Goal: Task Accomplishment & Management: Complete application form

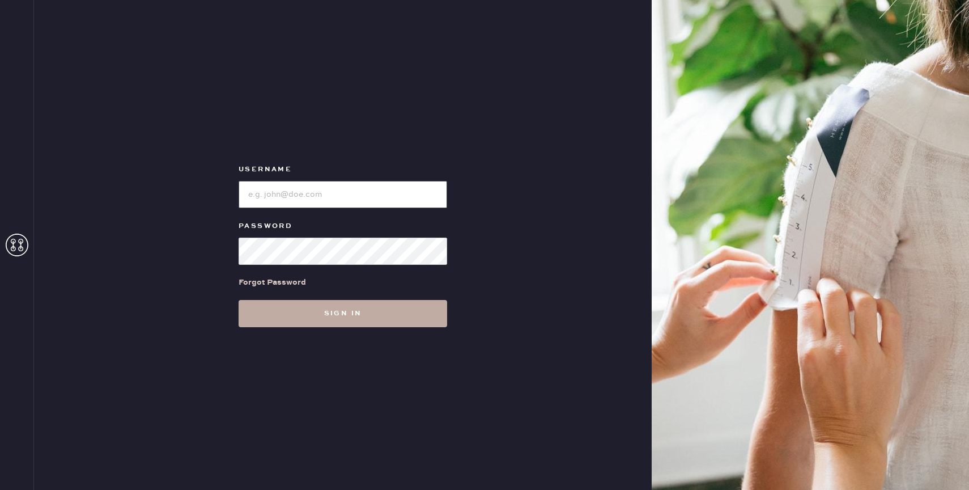
type input "reformationbond"
click at [352, 306] on button "Sign in" at bounding box center [343, 313] width 208 height 27
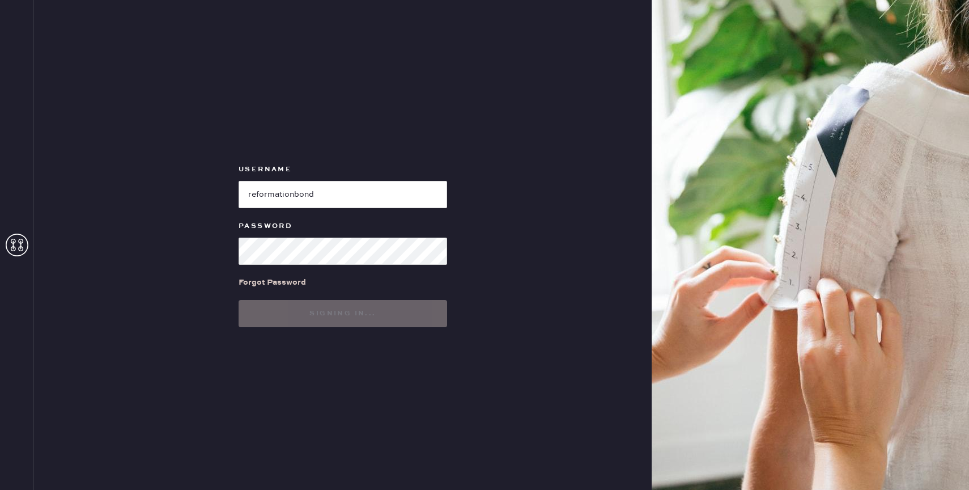
click at [19, 241] on use at bounding box center [17, 244] width 23 height 23
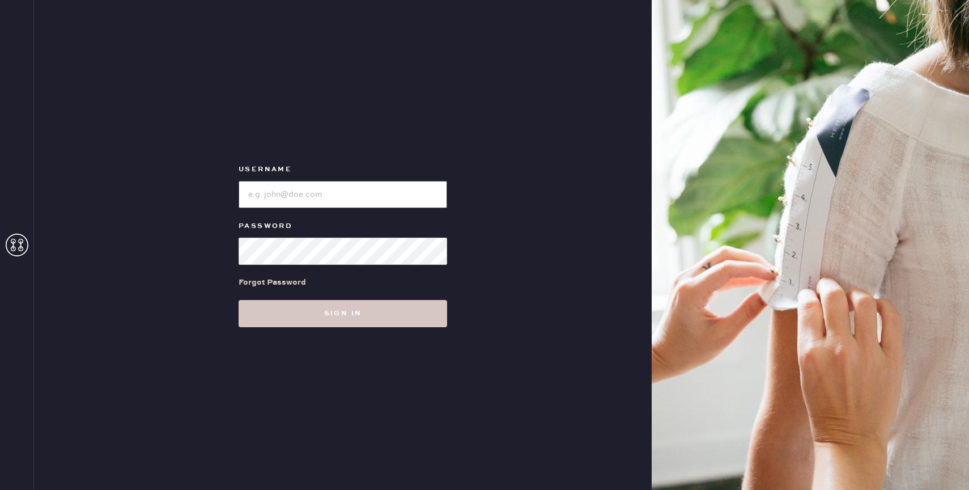
type input "reformationbond"
click at [21, 254] on icon at bounding box center [17, 244] width 23 height 23
type input "reformationbond"
click at [318, 310] on button "Sign in" at bounding box center [343, 313] width 208 height 27
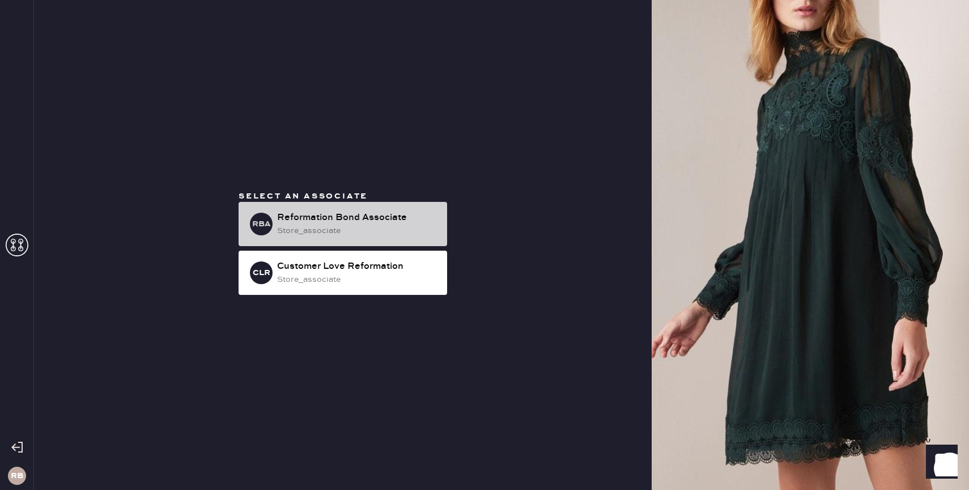
click at [355, 233] on div "store_associate" at bounding box center [357, 230] width 161 height 12
click at [312, 236] on div "store_associate" at bounding box center [357, 230] width 161 height 12
click at [339, 232] on div "store_associate" at bounding box center [357, 230] width 161 height 12
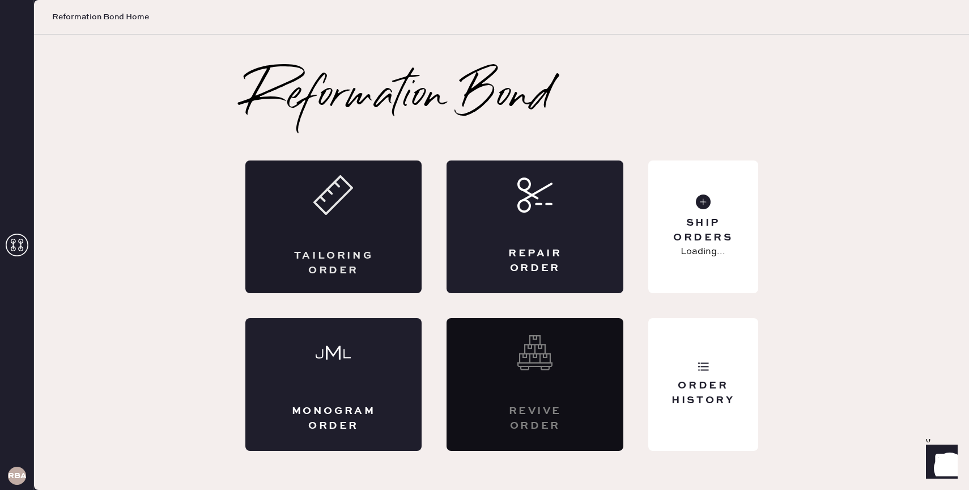
click at [361, 224] on div "Tailoring Order" at bounding box center [333, 226] width 177 height 133
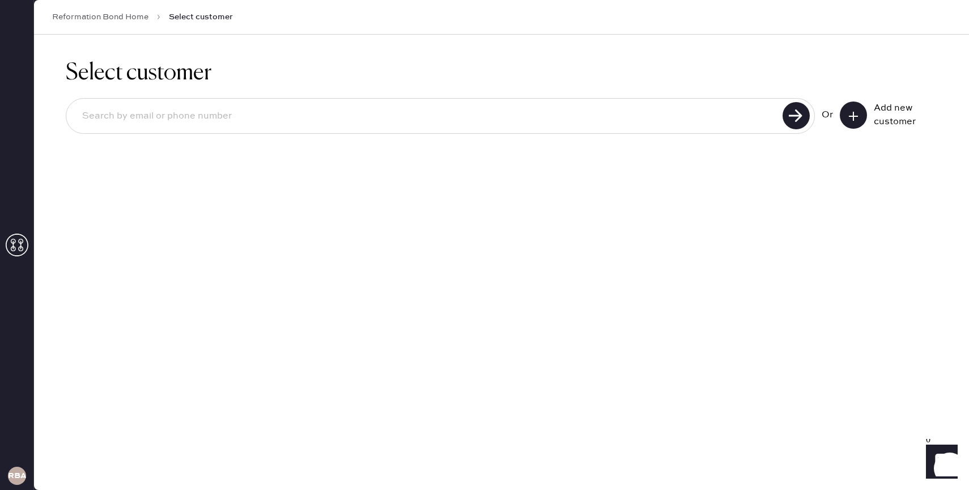
click at [603, 125] on input at bounding box center [426, 116] width 706 height 26
type input "[PERSON_NAME][EMAIL_ADDRESS][DOMAIN_NAME]"
click at [807, 124] on icon at bounding box center [795, 115] width 27 height 27
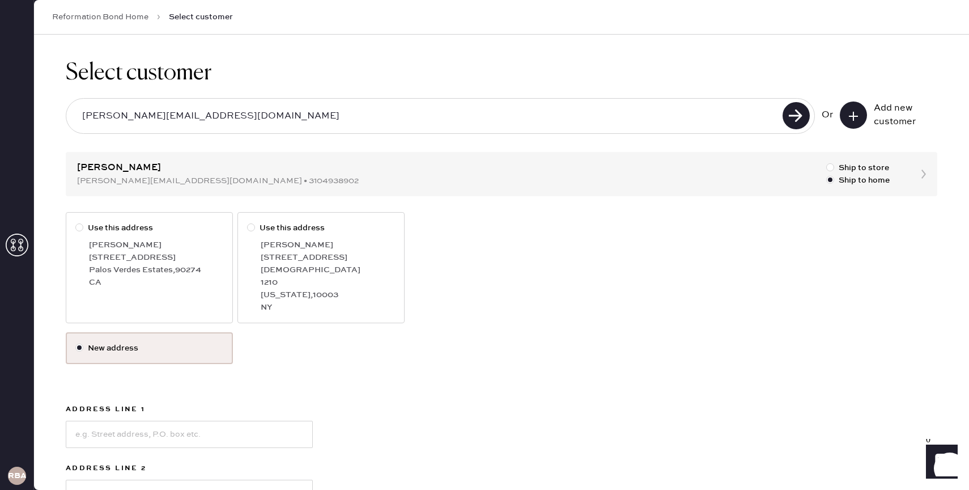
click at [251, 225] on div at bounding box center [251, 227] width 8 height 8
click at [248, 222] on input "Use this address" at bounding box center [247, 222] width 1 height 1
radio input "true"
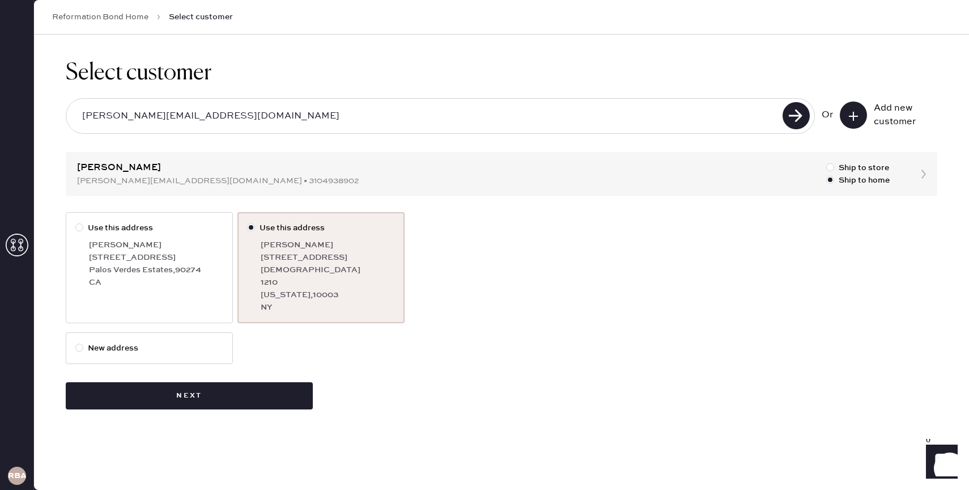
click at [214, 125] on input "[PERSON_NAME][EMAIL_ADDRESS][DOMAIN_NAME]" at bounding box center [426, 116] width 706 height 26
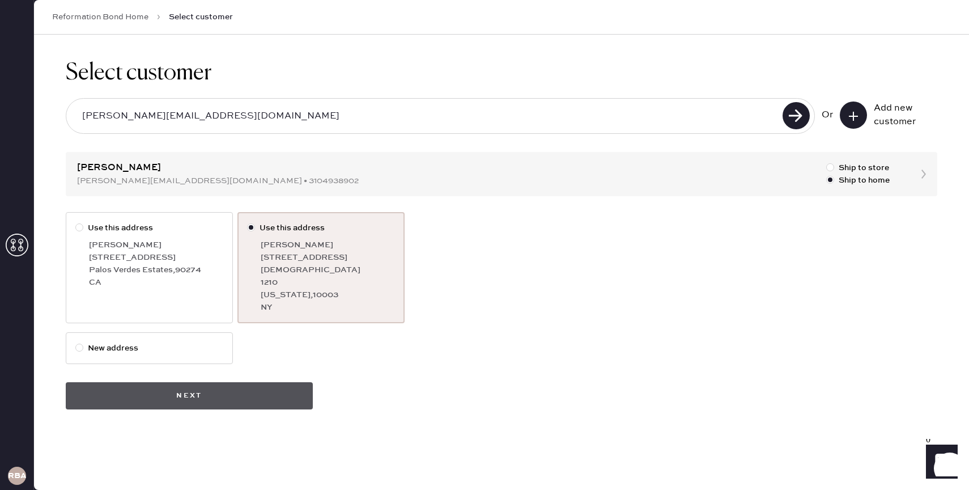
click at [248, 382] on button "Next" at bounding box center [189, 395] width 247 height 27
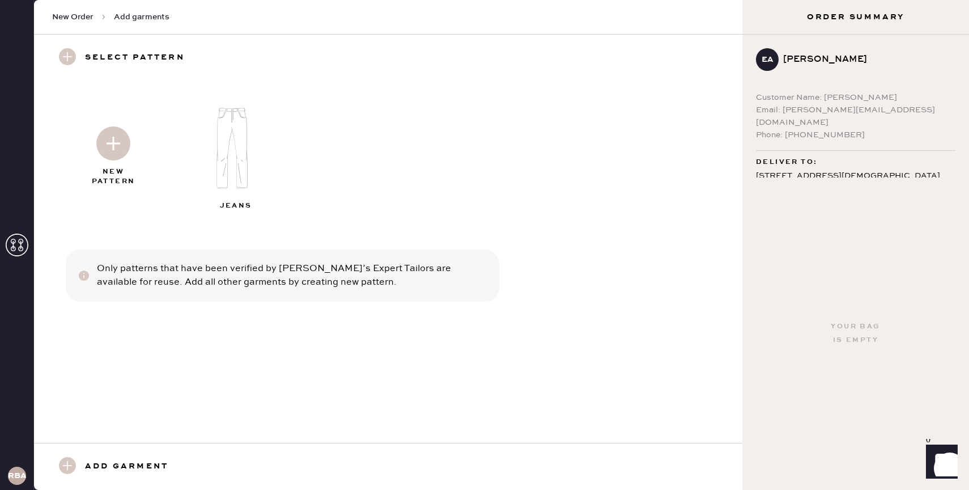
click at [116, 148] on img at bounding box center [113, 143] width 34 height 34
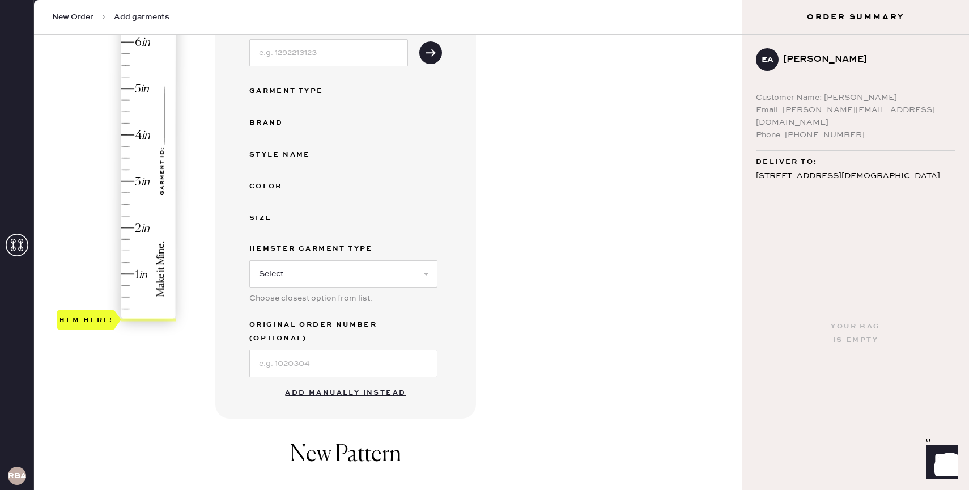
scroll to position [184, 0]
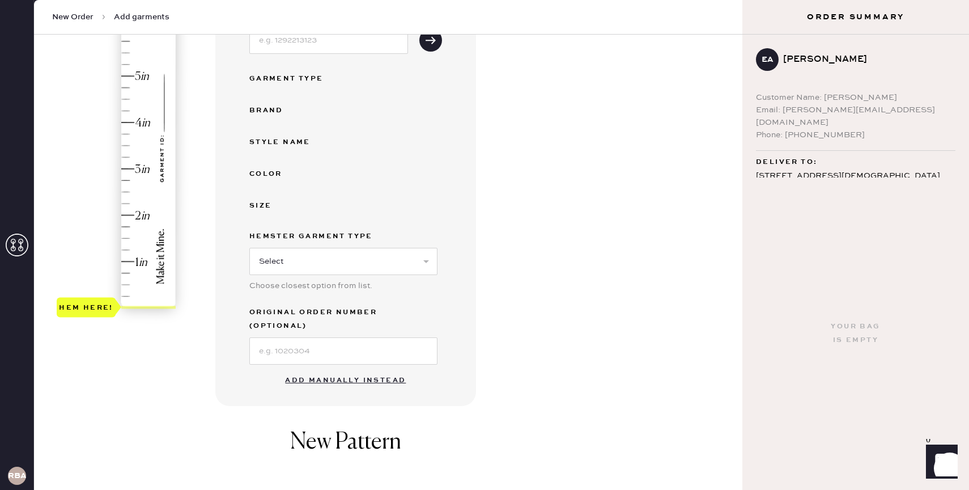
click at [338, 369] on button "Add manually instead" at bounding box center [345, 380] width 134 height 23
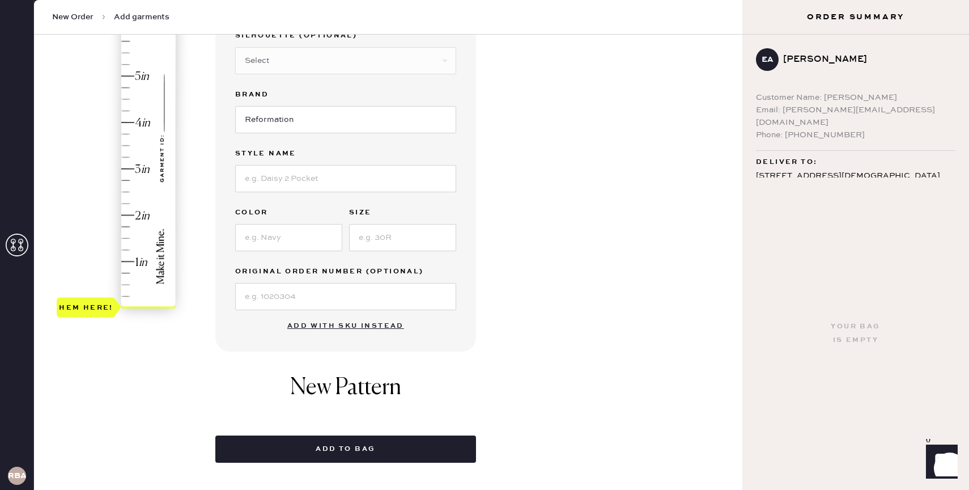
scroll to position [72, 0]
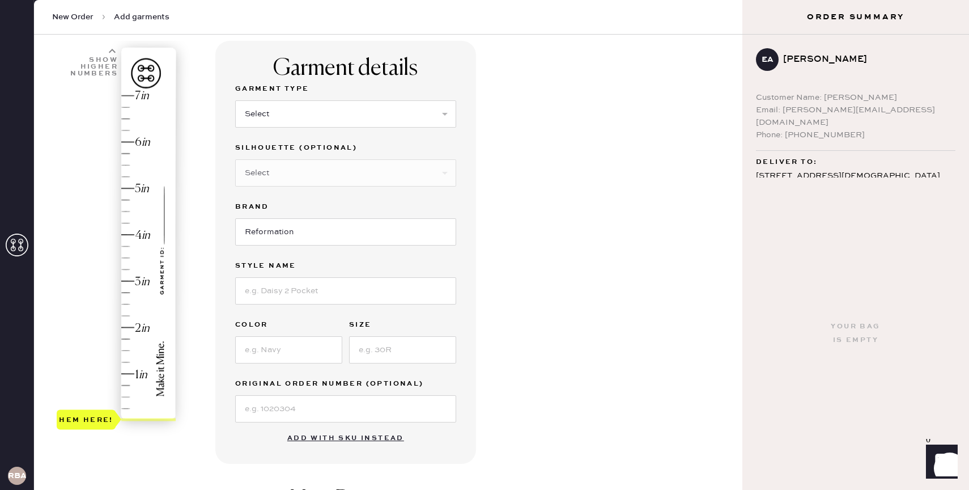
click at [270, 99] on div "Select Basic Skirt Jeans Leggings Pants Shorts Basic Sleeved Dress Basic Sleeve…" at bounding box center [345, 112] width 221 height 29
click at [266, 114] on select "Select Basic Skirt Jeans Leggings Pants Shorts Basic Sleeved Dress Basic Sleeve…" at bounding box center [345, 113] width 221 height 27
select select "2"
click at [235, 100] on select "Select Basic Skirt Jeans Leggings Pants Shorts Basic Sleeved Dress Basic Sleeve…" at bounding box center [345, 113] width 221 height 27
click at [278, 238] on input "Reformation" at bounding box center [345, 231] width 221 height 27
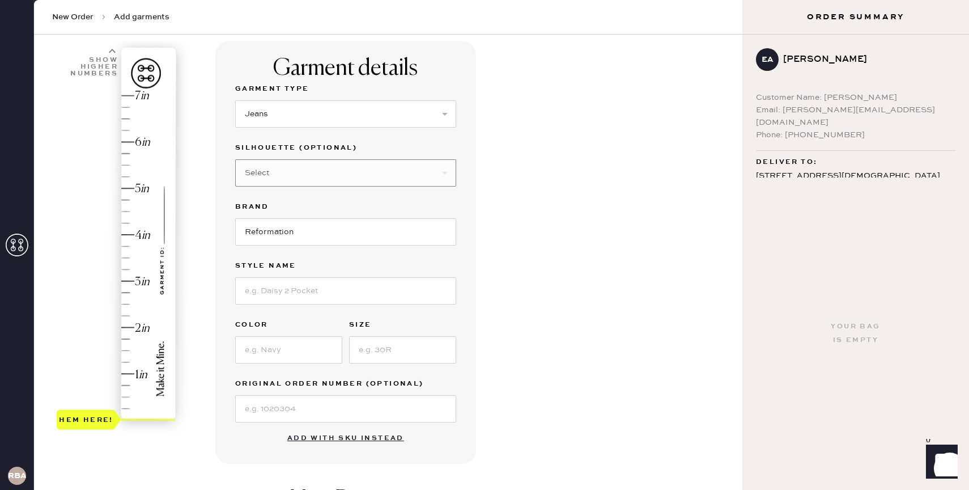
click at [346, 169] on select "Select Other" at bounding box center [345, 172] width 221 height 27
click at [235, 159] on select "Select Shorts Cropped Flare Boot Cut Straight Skinny Other" at bounding box center [345, 172] width 221 height 27
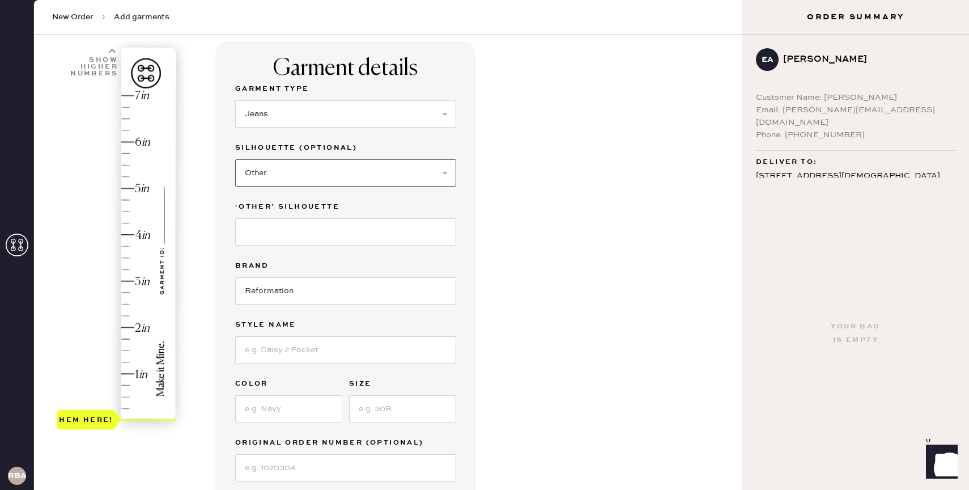
click at [305, 170] on select "Select Shorts Cropped Flare Boot Cut Straight Skinny Other" at bounding box center [345, 172] width 221 height 27
select select "6"
click at [235, 159] on select "Select Shorts Cropped Flare Boot Cut Straight Skinny Other" at bounding box center [345, 172] width 221 height 27
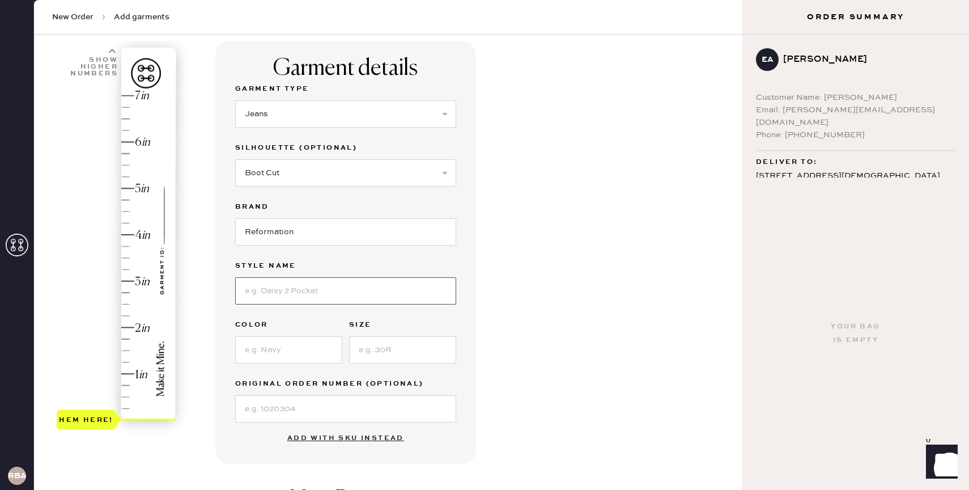
click at [301, 286] on input at bounding box center [345, 290] width 221 height 27
type input "[PERSON_NAME] rise"
click at [266, 343] on input at bounding box center [288, 349] width 107 height 27
click at [401, 352] on input at bounding box center [402, 349] width 107 height 27
click at [275, 342] on input "denim" at bounding box center [288, 349] width 107 height 27
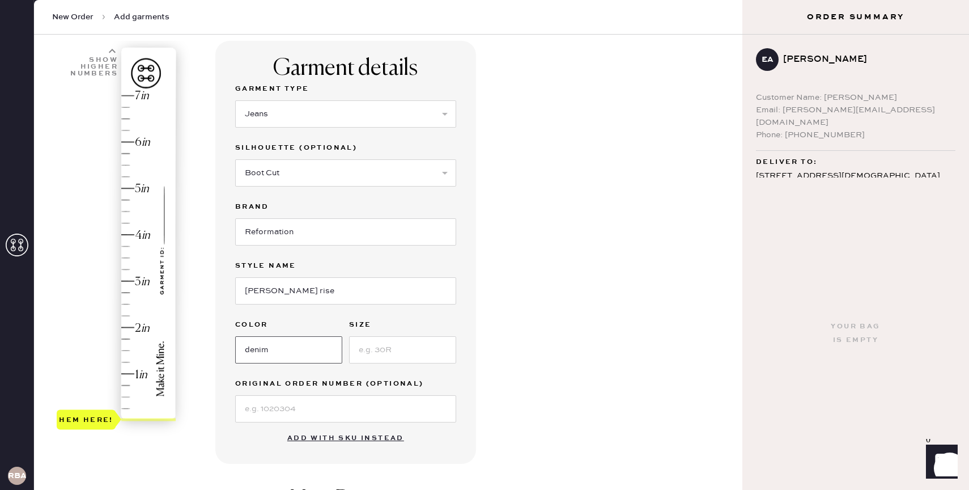
click at [275, 342] on input "denim" at bounding box center [288, 349] width 107 height 27
type input "[US_STATE] no waistband"
click at [513, 384] on div "Garment details Garment Type Select Basic Skirt Jeans Leggings Pants Shorts Bas…" at bounding box center [474, 363] width 518 height 644
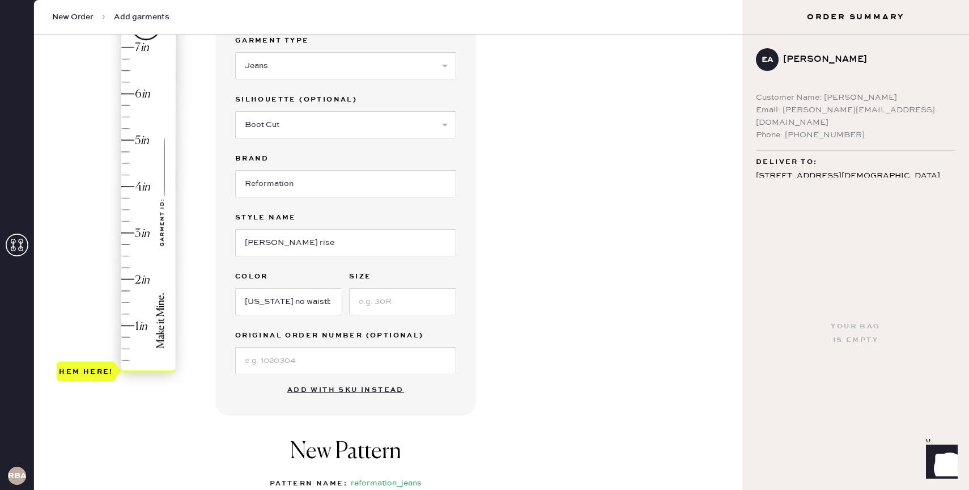
scroll to position [131, 0]
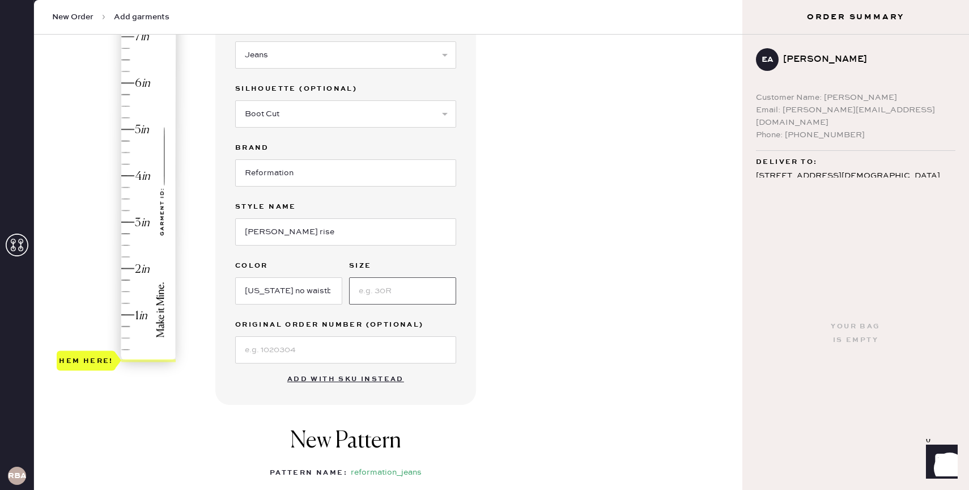
click at [410, 301] on input at bounding box center [402, 290] width 107 height 27
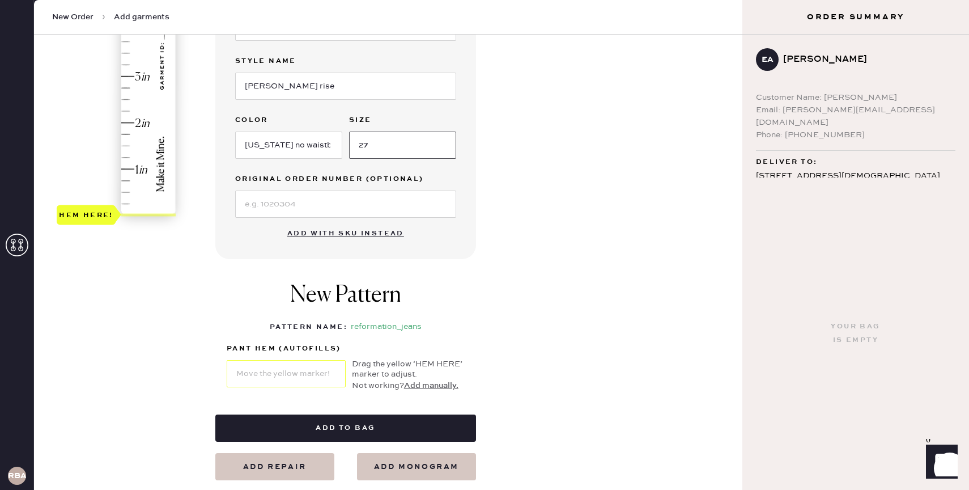
scroll to position [297, 0]
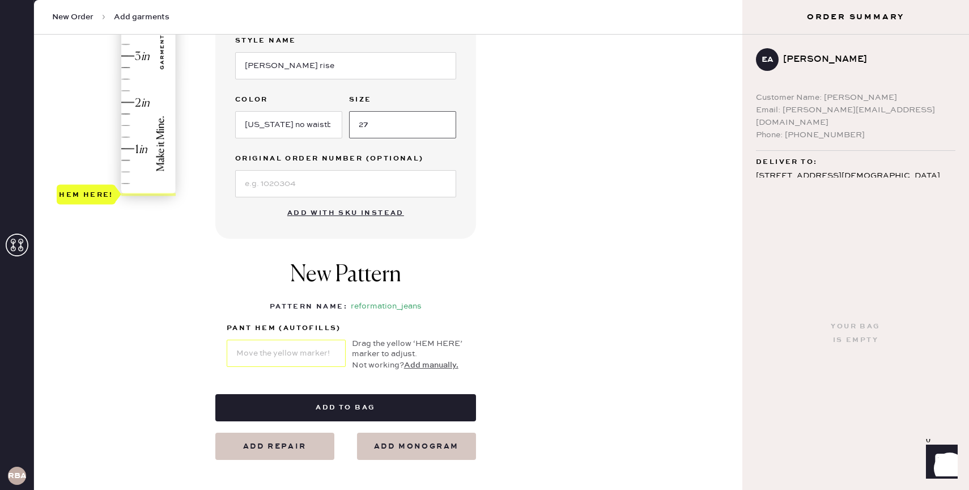
type input "27"
type input "2"
click at [129, 101] on div "Hem here!" at bounding box center [117, 33] width 121 height 334
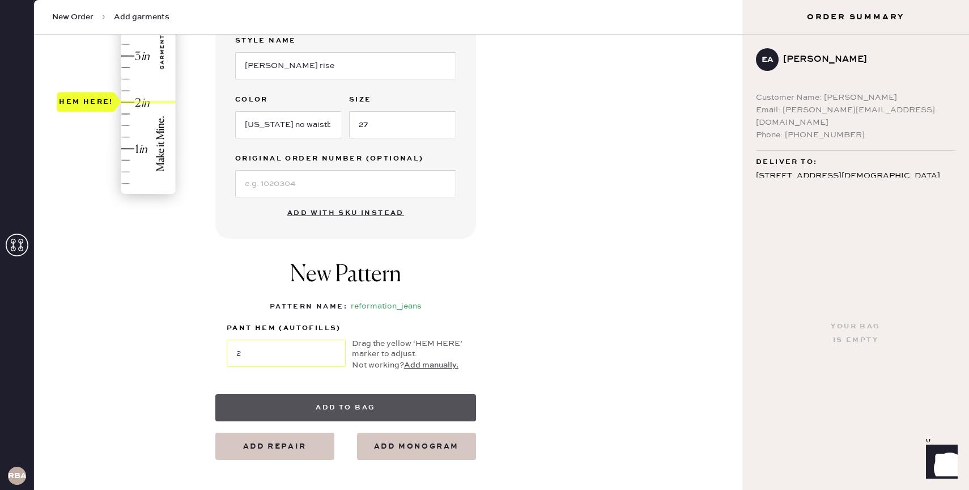
click at [352, 405] on button "Add to bag" at bounding box center [345, 407] width 261 height 27
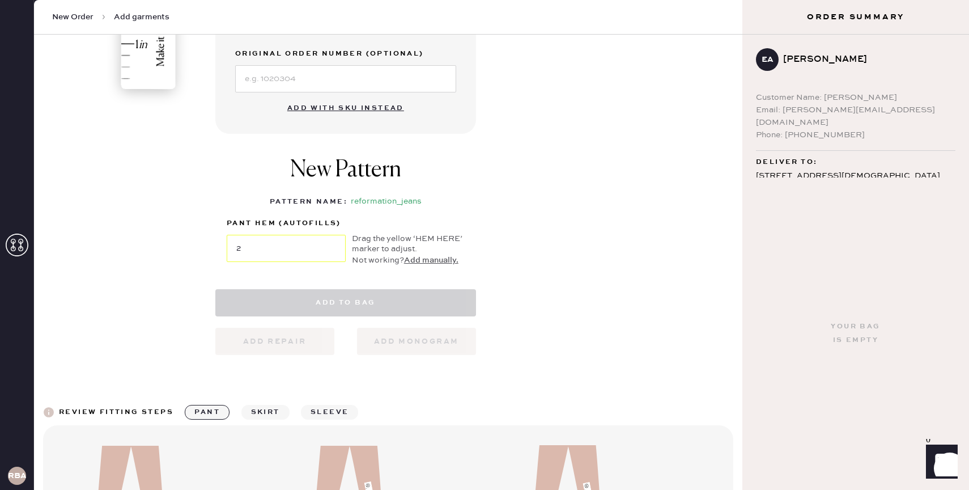
scroll to position [415, 0]
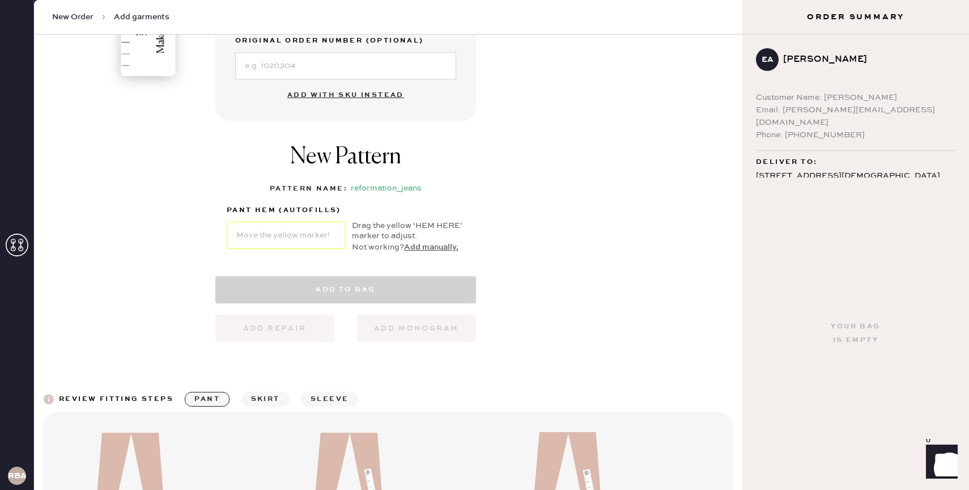
select select "2"
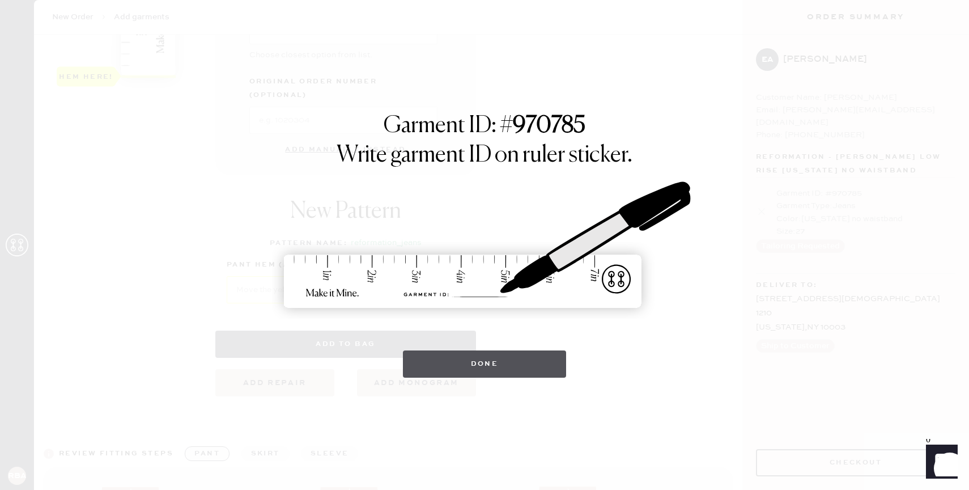
click at [501, 364] on button "Done" at bounding box center [485, 363] width 164 height 27
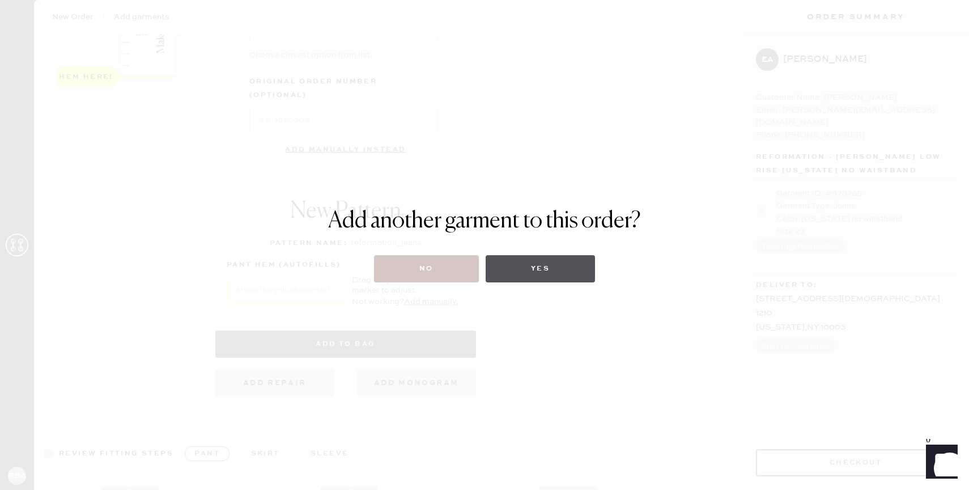
click at [529, 275] on button "Yes" at bounding box center [540, 268] width 109 height 27
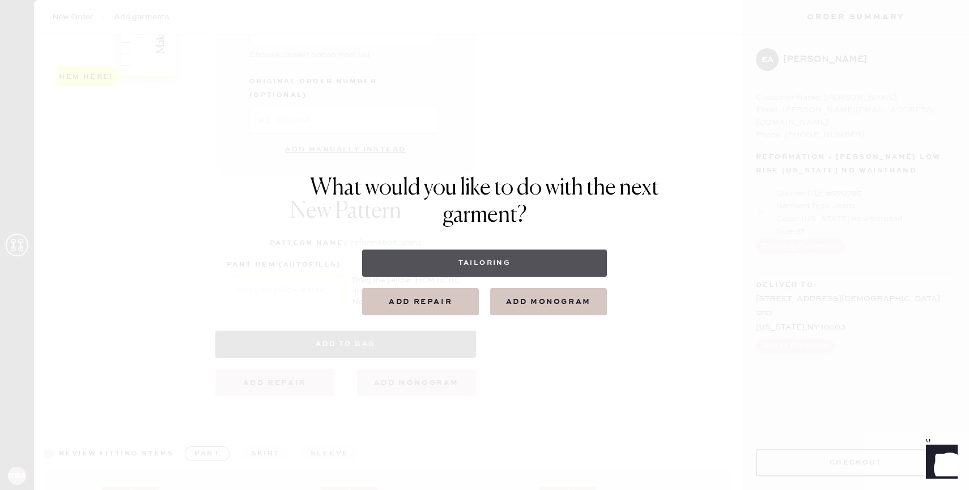
click at [479, 261] on button "Tailoring" at bounding box center [484, 262] width 244 height 27
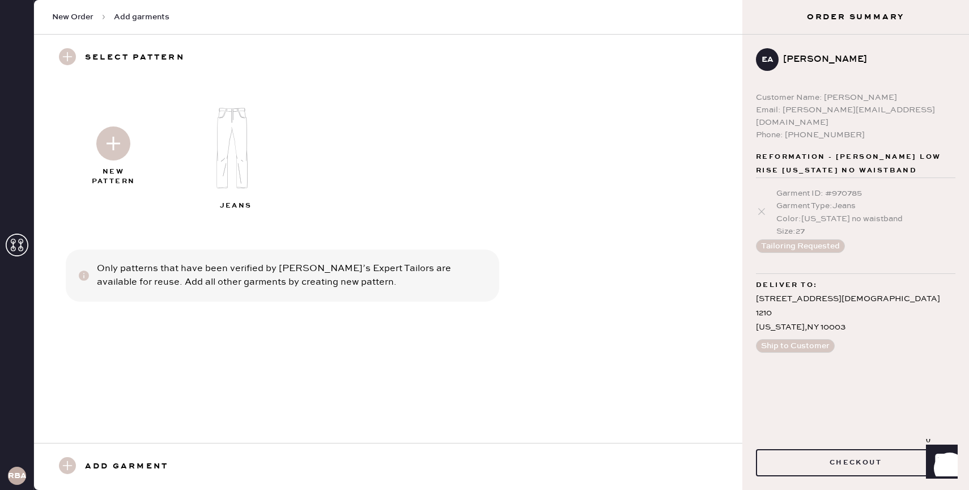
click at [118, 135] on img at bounding box center [113, 143] width 34 height 34
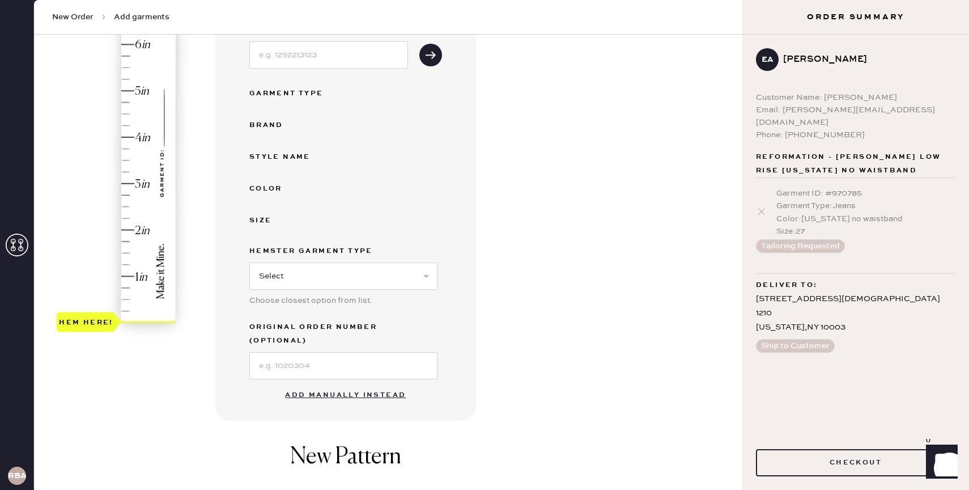
scroll to position [193, 0]
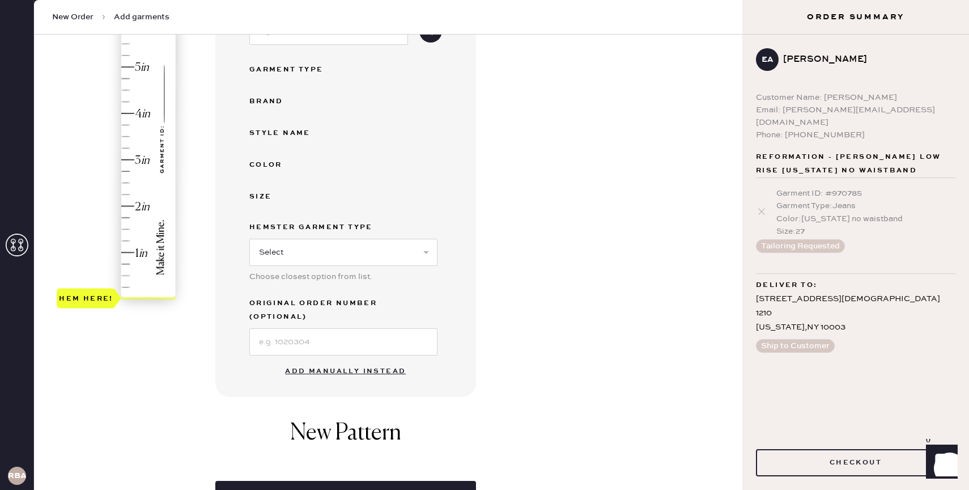
click at [321, 360] on button "Add manually instead" at bounding box center [345, 371] width 134 height 23
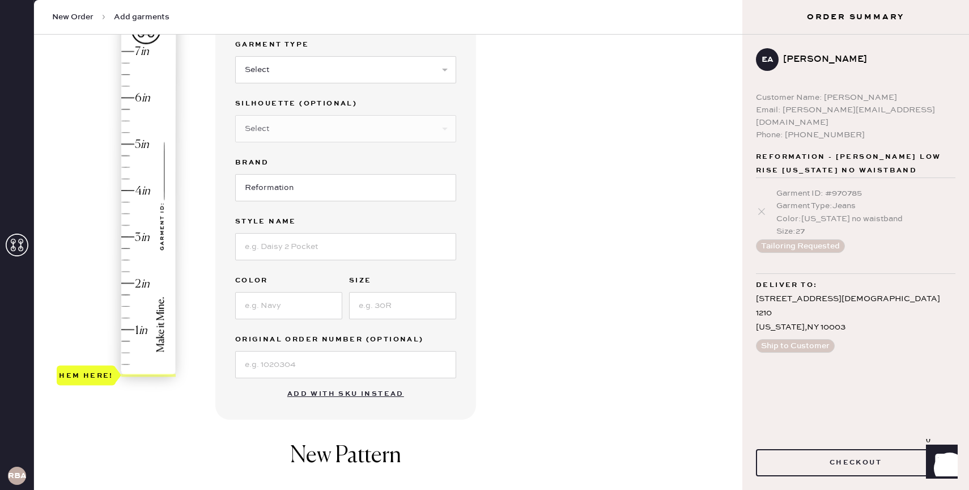
scroll to position [97, 0]
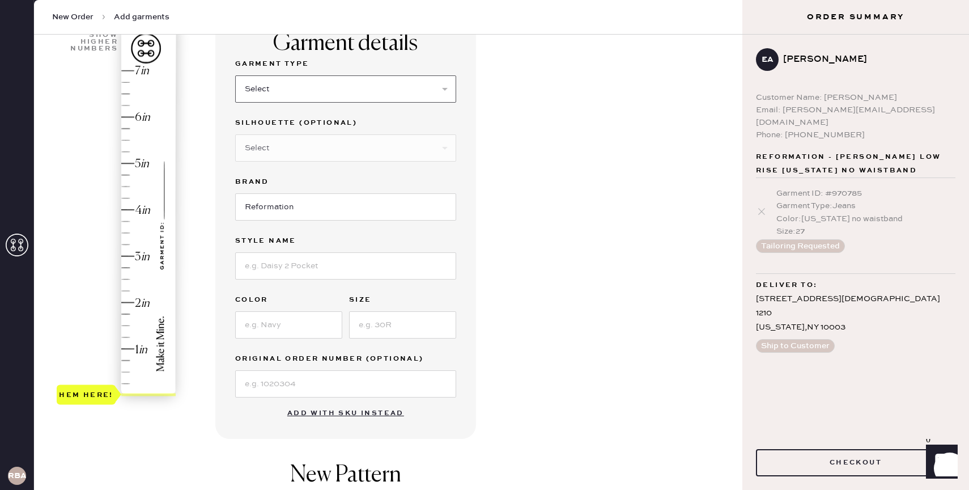
click at [266, 85] on select "Select Basic Skirt Jeans Leggings Pants Shorts Basic Sleeved Dress Basic Sleeve…" at bounding box center [345, 88] width 221 height 27
select select "2"
click at [235, 75] on select "Select Basic Skirt Jeans Leggings Pants Shorts Basic Sleeved Dress Basic Sleeve…" at bounding box center [345, 88] width 221 height 27
click at [323, 155] on select "Select Shorts Cropped Flare Boot Cut Straight Skinny Other" at bounding box center [345, 147] width 221 height 27
select select "6"
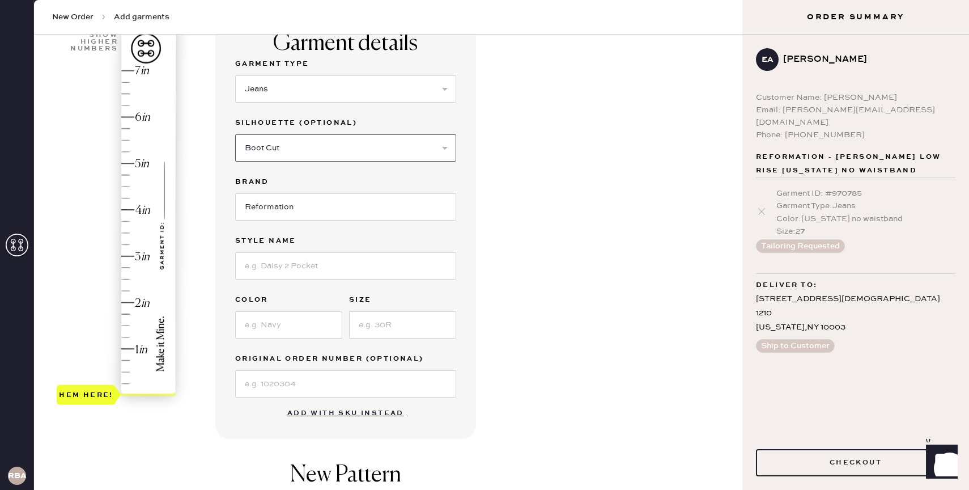
click at [235, 134] on select "Select Shorts Cropped Flare Boot Cut Straight Skinny Other" at bounding box center [345, 147] width 221 height 27
click at [295, 252] on input at bounding box center [345, 265] width 221 height 27
type input "[PERSON_NAME] rise"
click at [253, 325] on input at bounding box center [288, 324] width 107 height 27
type input "cloquet"
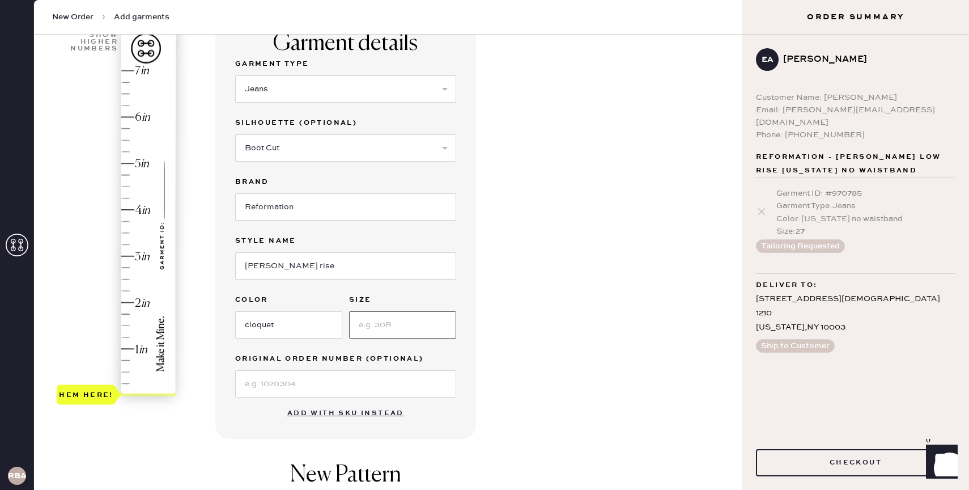
click at [370, 331] on input at bounding box center [402, 324] width 107 height 27
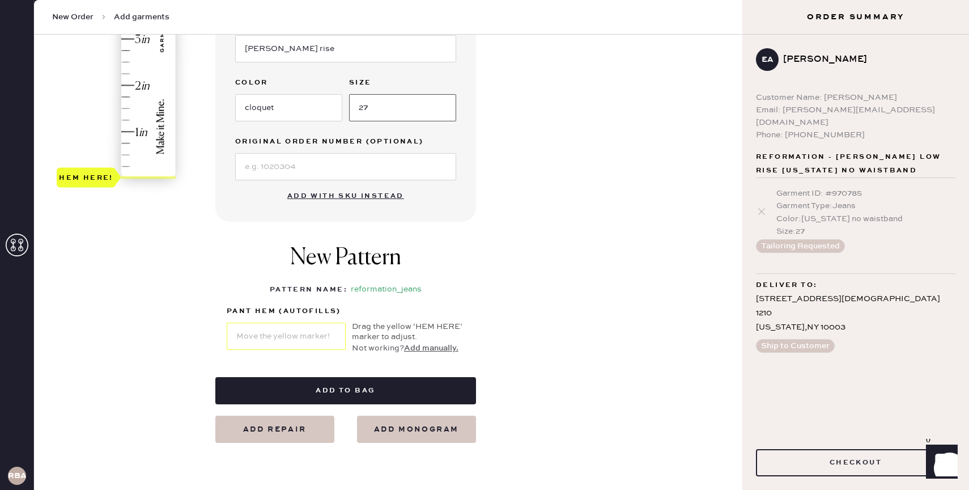
scroll to position [364, 0]
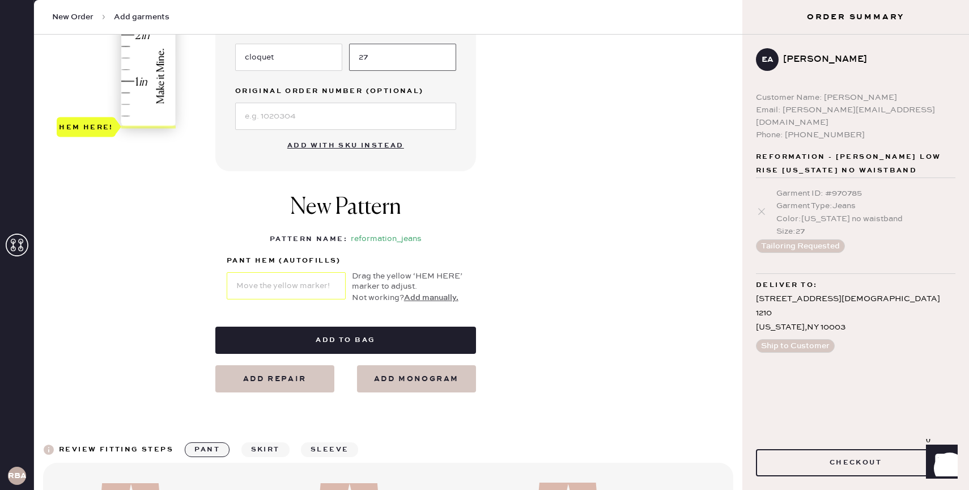
type input "27"
type input "1.5"
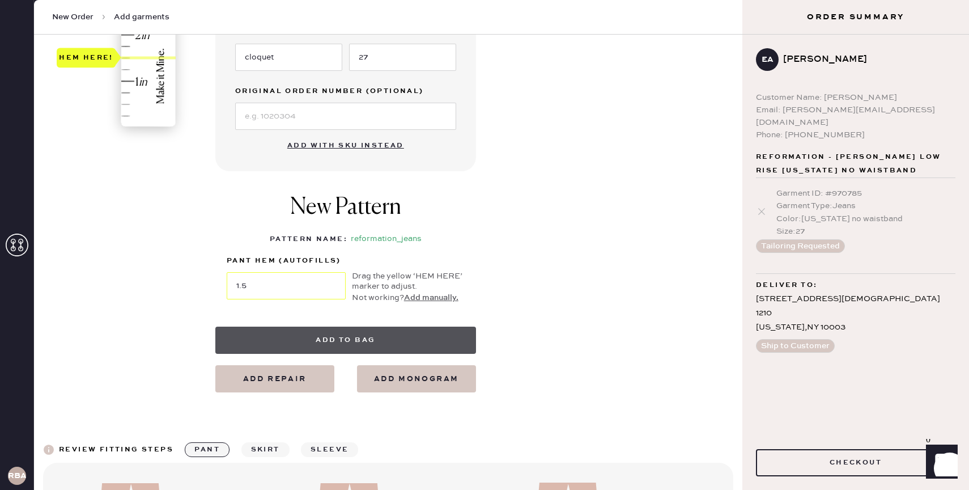
click at [352, 331] on button "Add to bag" at bounding box center [345, 339] width 261 height 27
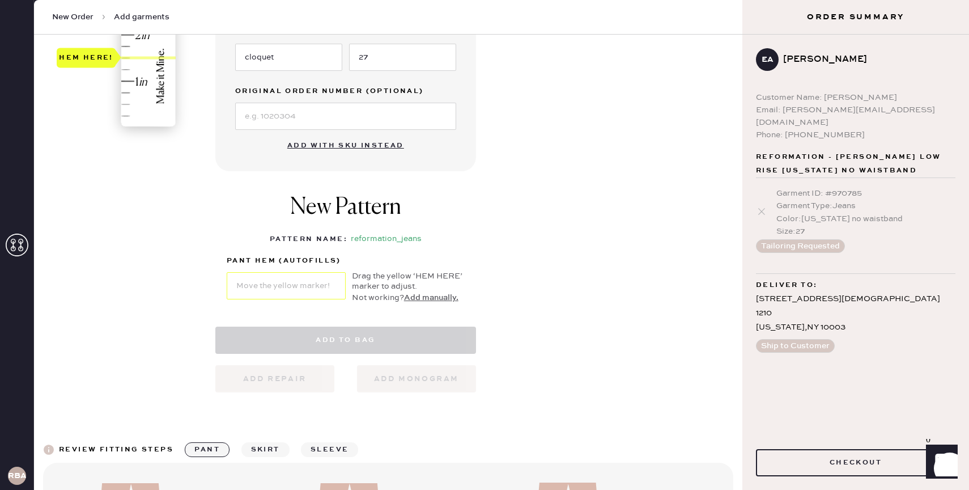
select select "2"
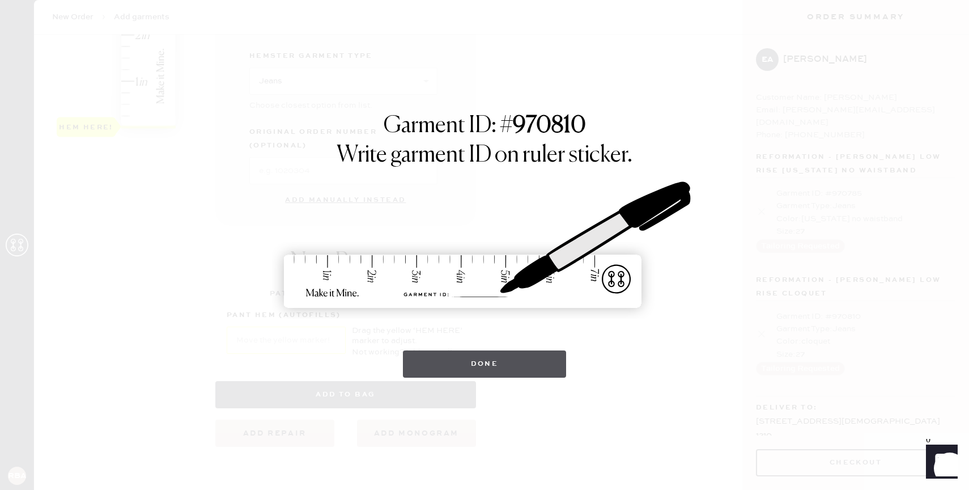
click at [513, 353] on button "Done" at bounding box center [485, 363] width 164 height 27
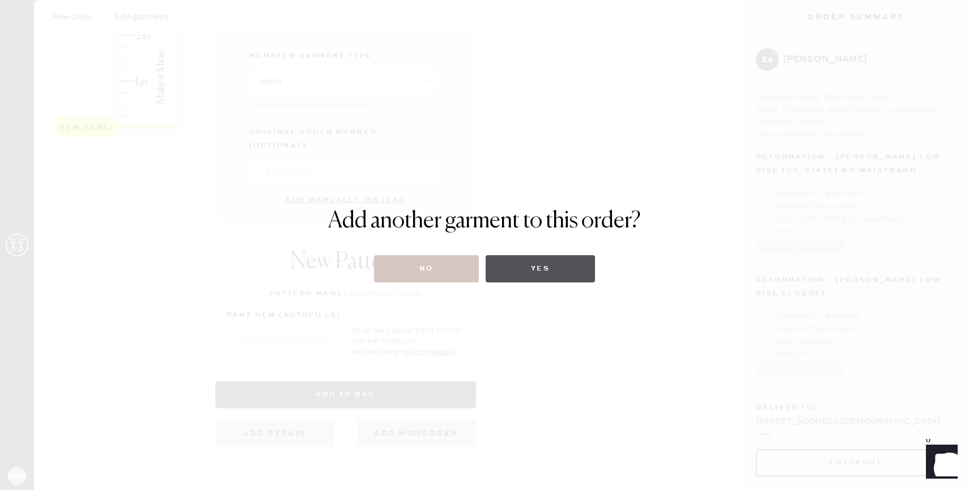
click at [537, 262] on button "Yes" at bounding box center [540, 268] width 109 height 27
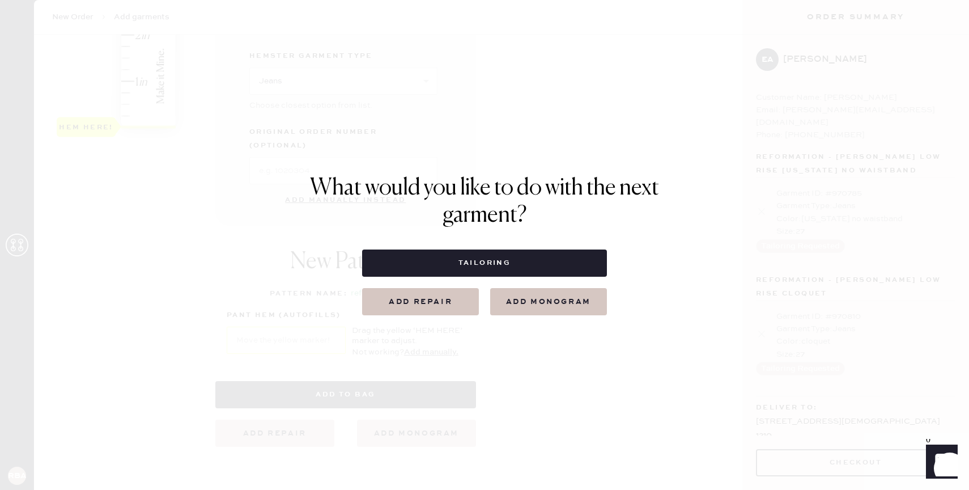
click at [440, 301] on button "Add repair" at bounding box center [420, 301] width 117 height 27
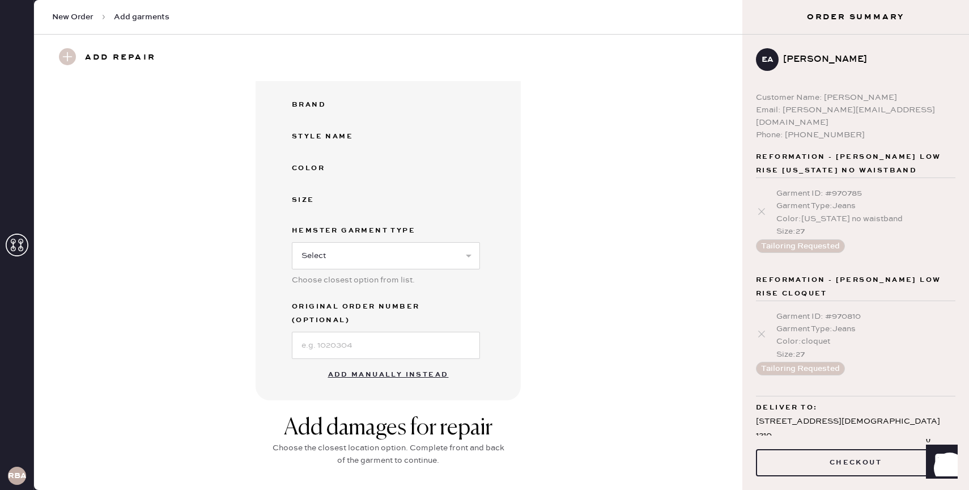
scroll to position [146, 0]
click at [377, 362] on button "Add manually instead" at bounding box center [388, 373] width 134 height 23
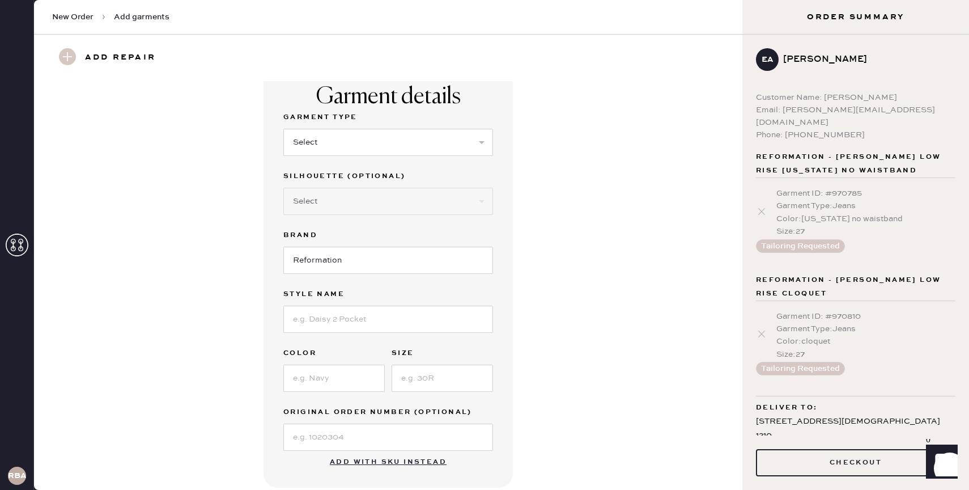
scroll to position [0, 0]
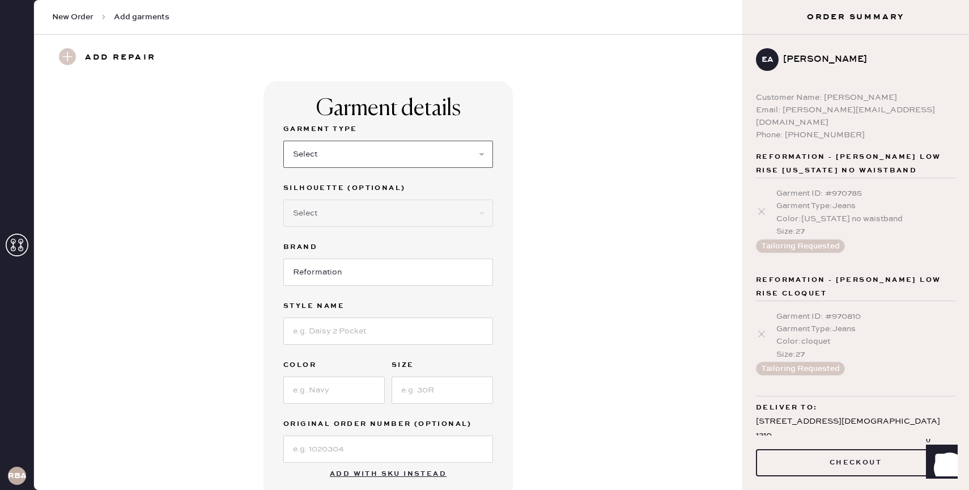
click at [338, 148] on select "Select Basic Skirt Jeans Leggings Pants Shorts Basic Sleeved Dress Basic Sleeve…" at bounding box center [388, 154] width 210 height 27
select select "4"
click at [283, 141] on select "Select Basic Skirt Jeans Leggings Pants Shorts Basic Sleeved Dress Basic Sleeve…" at bounding box center [388, 154] width 210 height 27
click at [350, 219] on select "Select Joggers Shorts Cropped Flare Boot Cut Straight Skinny Other" at bounding box center [388, 212] width 210 height 27
select select "11"
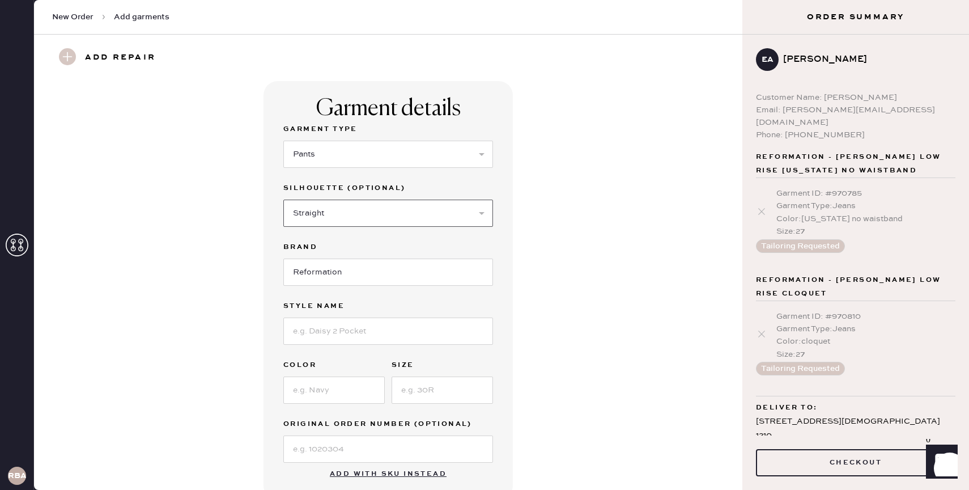
click at [283, 199] on select "Select Joggers Shorts Cropped Flare Boot Cut Straight Skinny Other" at bounding box center [388, 212] width 210 height 27
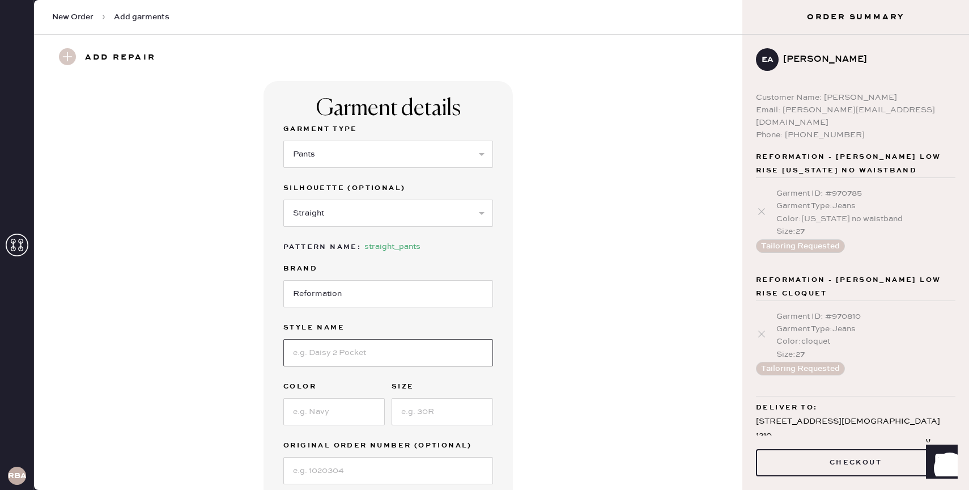
click at [349, 346] on input at bounding box center [388, 352] width 210 height 27
type input "vida low rise"
click at [303, 413] on input at bounding box center [333, 411] width 101 height 27
type input "black"
click at [459, 415] on input at bounding box center [441, 411] width 101 height 27
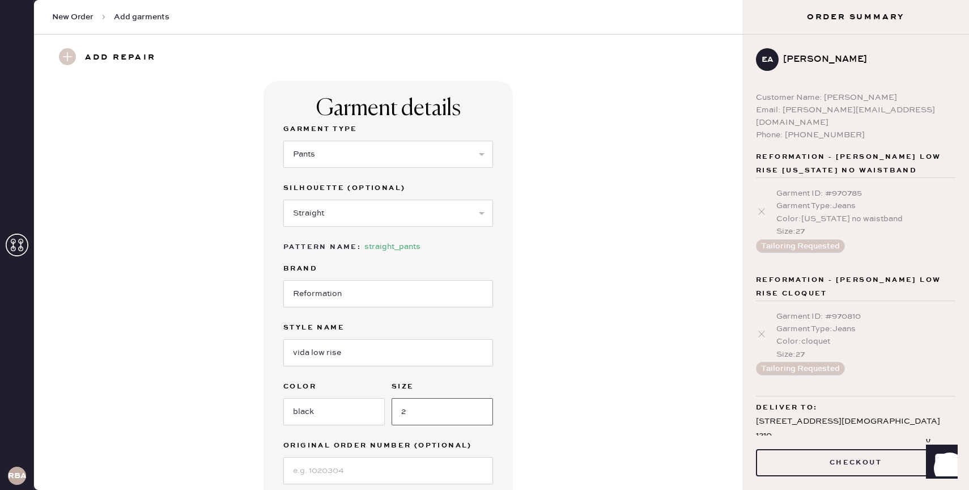
type input "2"
click at [544, 403] on div "Garment details Garment Type Select Basic Skirt Jeans Leggings Pants Shorts Bas…" at bounding box center [387, 301] width 667 height 440
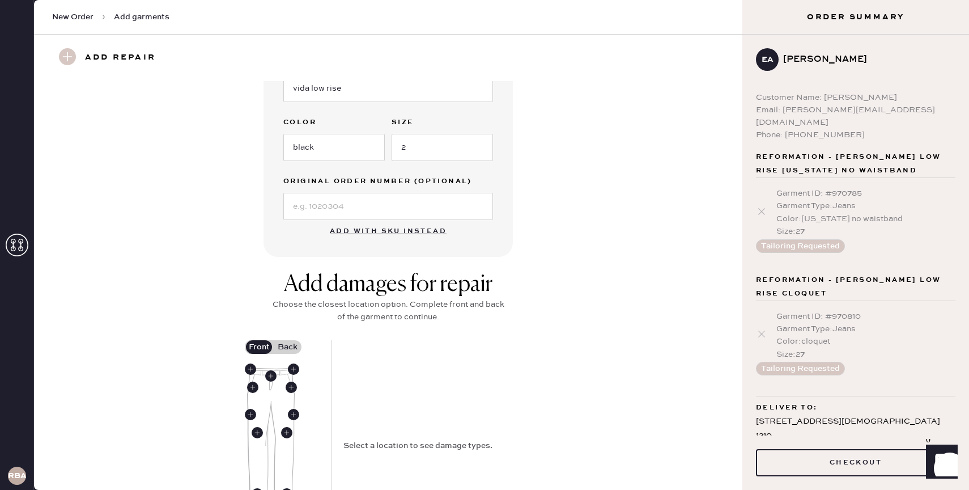
scroll to position [303, 0]
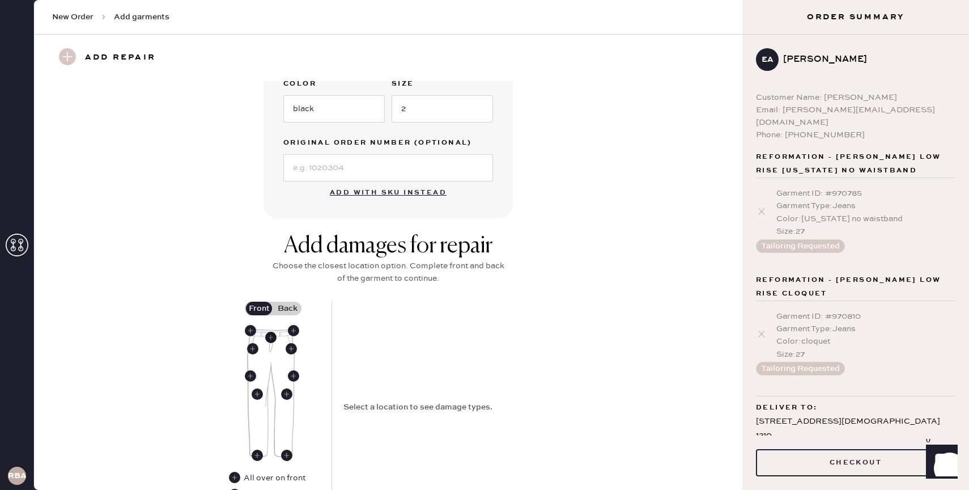
click at [271, 334] on use at bounding box center [270, 336] width 11 height 11
click at [405, 363] on select "Select Broken / Ripped Hem Broken Beads Broken Belt Loop Broken Button Broken E…" at bounding box center [445, 360] width 204 height 27
select select "1695"
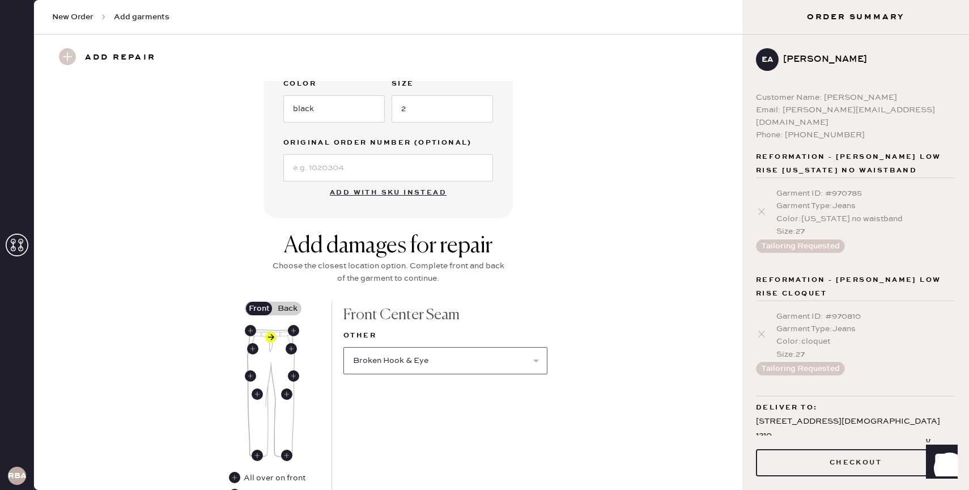
click at [343, 347] on select "Select Broken / Ripped Hem Broken Beads Broken Belt Loop Broken Button Broken E…" at bounding box center [445, 360] width 204 height 27
select select
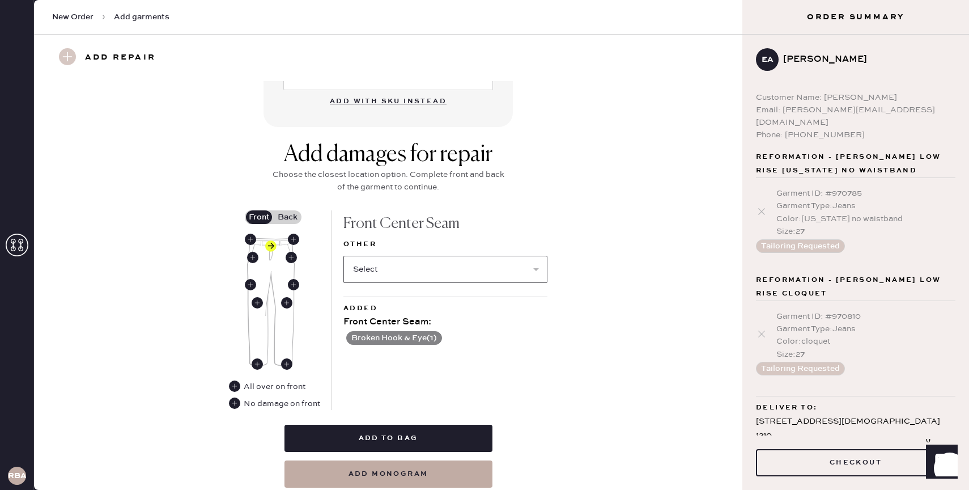
scroll to position [406, 0]
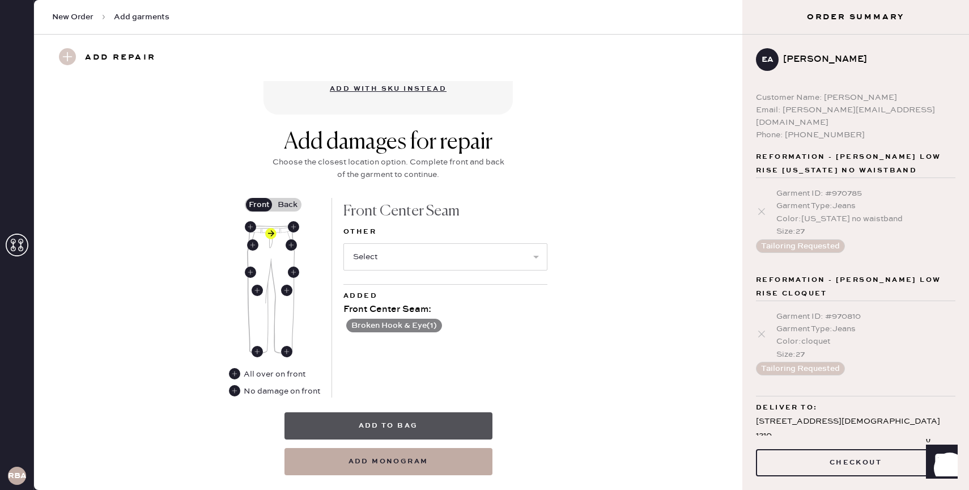
click at [393, 424] on button "Add to bag" at bounding box center [388, 425] width 208 height 27
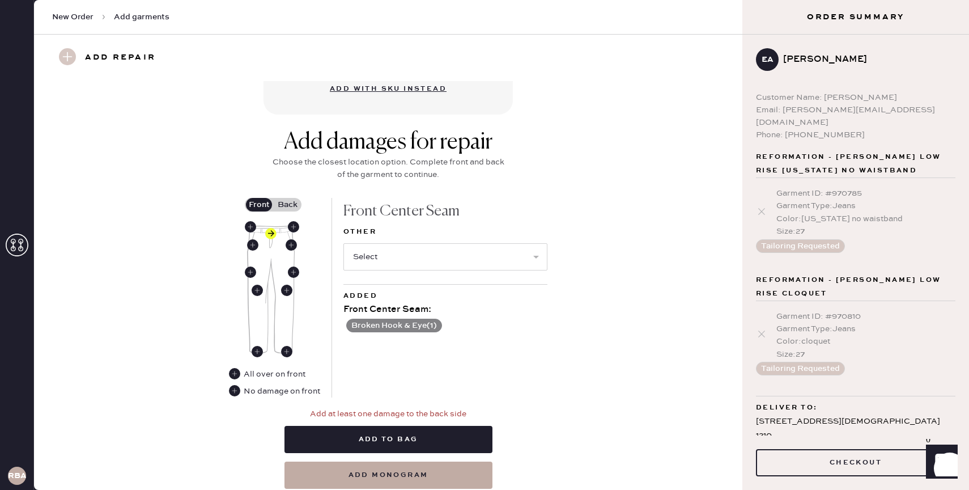
click at [276, 203] on label "Back" at bounding box center [287, 205] width 28 height 14
click at [287, 205] on input "Back" at bounding box center [287, 205] width 0 height 0
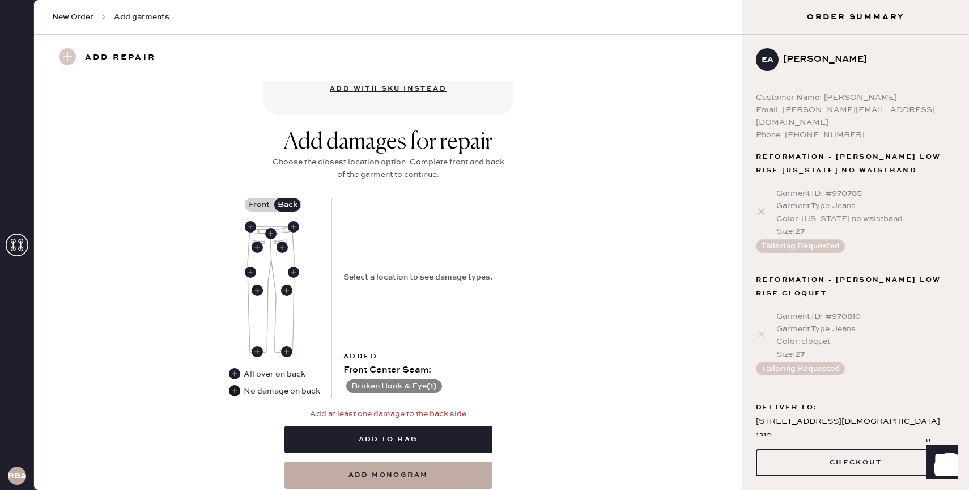
click at [234, 394] on use at bounding box center [234, 390] width 11 height 11
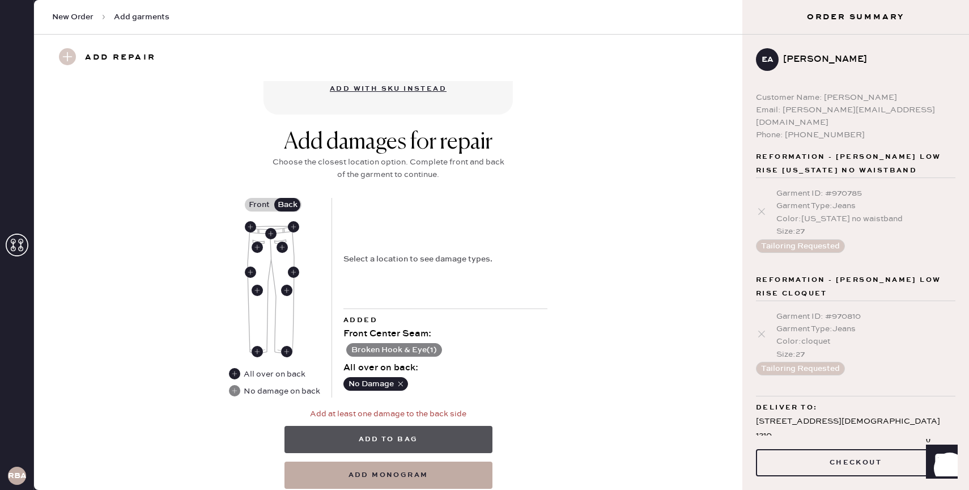
click at [415, 445] on button "Add to bag" at bounding box center [388, 438] width 208 height 27
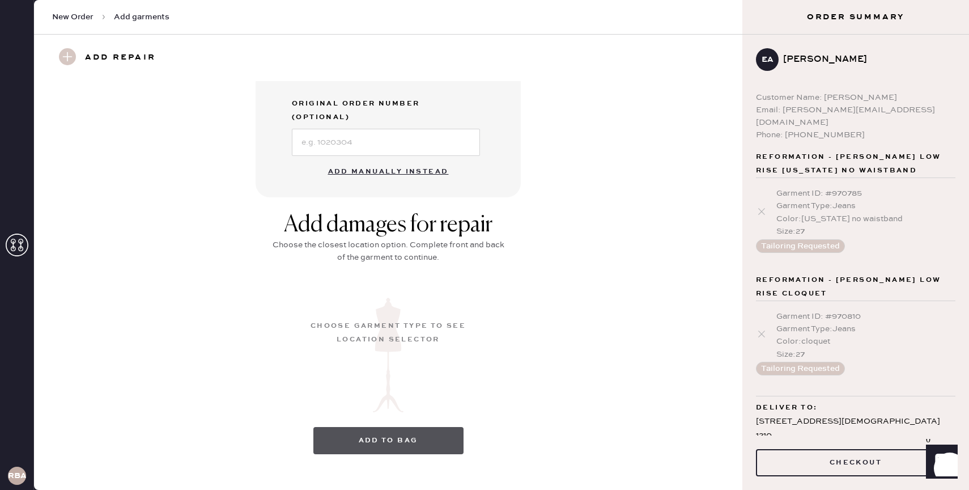
scroll to position [68, 0]
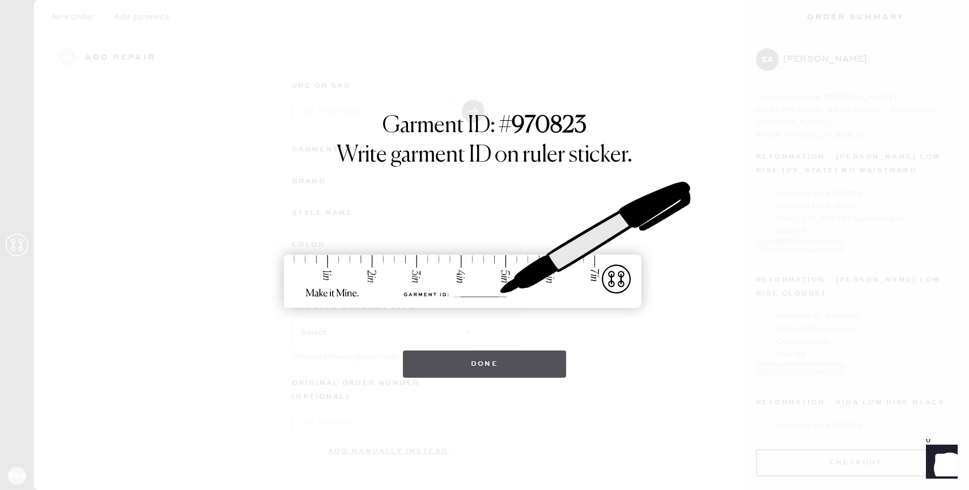
click at [486, 361] on button "Done" at bounding box center [485, 363] width 164 height 27
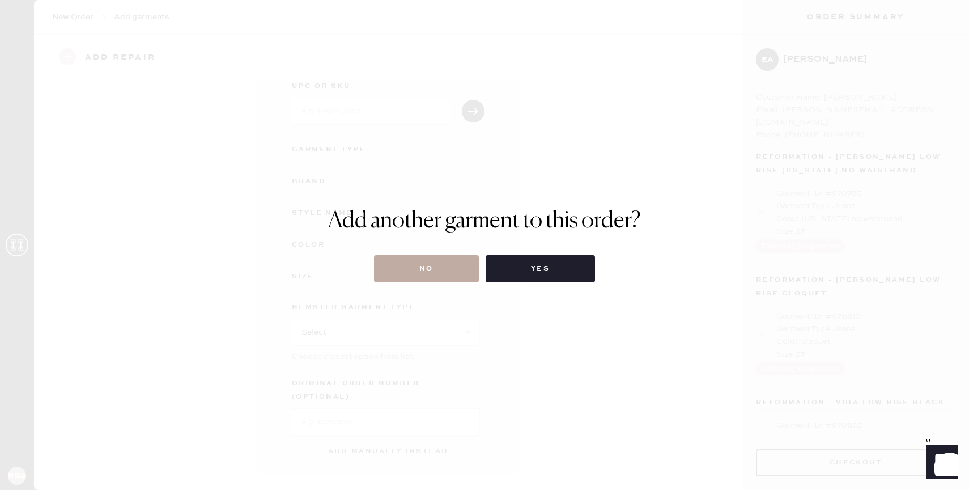
click at [424, 267] on button "No" at bounding box center [426, 268] width 105 height 27
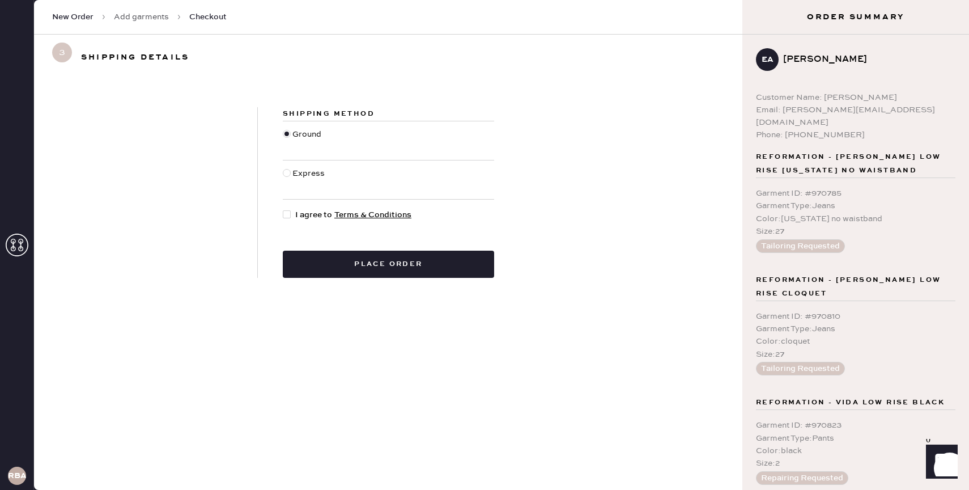
click at [290, 216] on div at bounding box center [287, 214] width 8 height 8
click at [283, 209] on input "I agree to Terms & Conditions" at bounding box center [283, 208] width 1 height 1
checkbox input "true"
click at [388, 267] on button "Place order" at bounding box center [388, 263] width 211 height 27
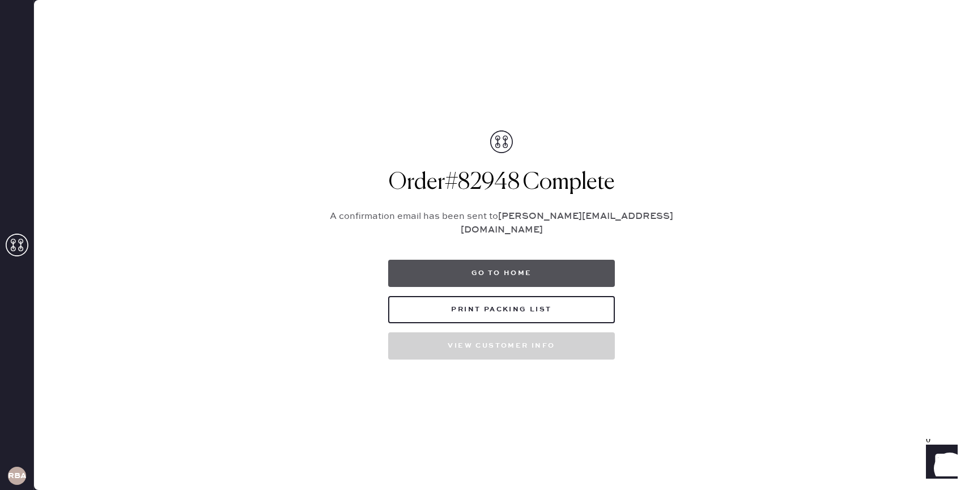
click at [490, 270] on button "Go to home" at bounding box center [501, 272] width 227 height 27
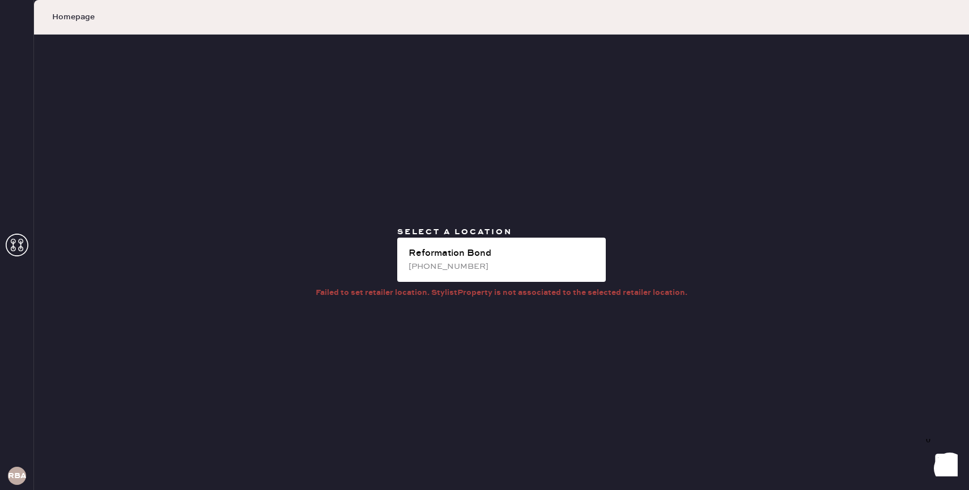
click at [20, 243] on icon at bounding box center [17, 244] width 23 height 23
